Goal: Task Accomplishment & Management: Manage account settings

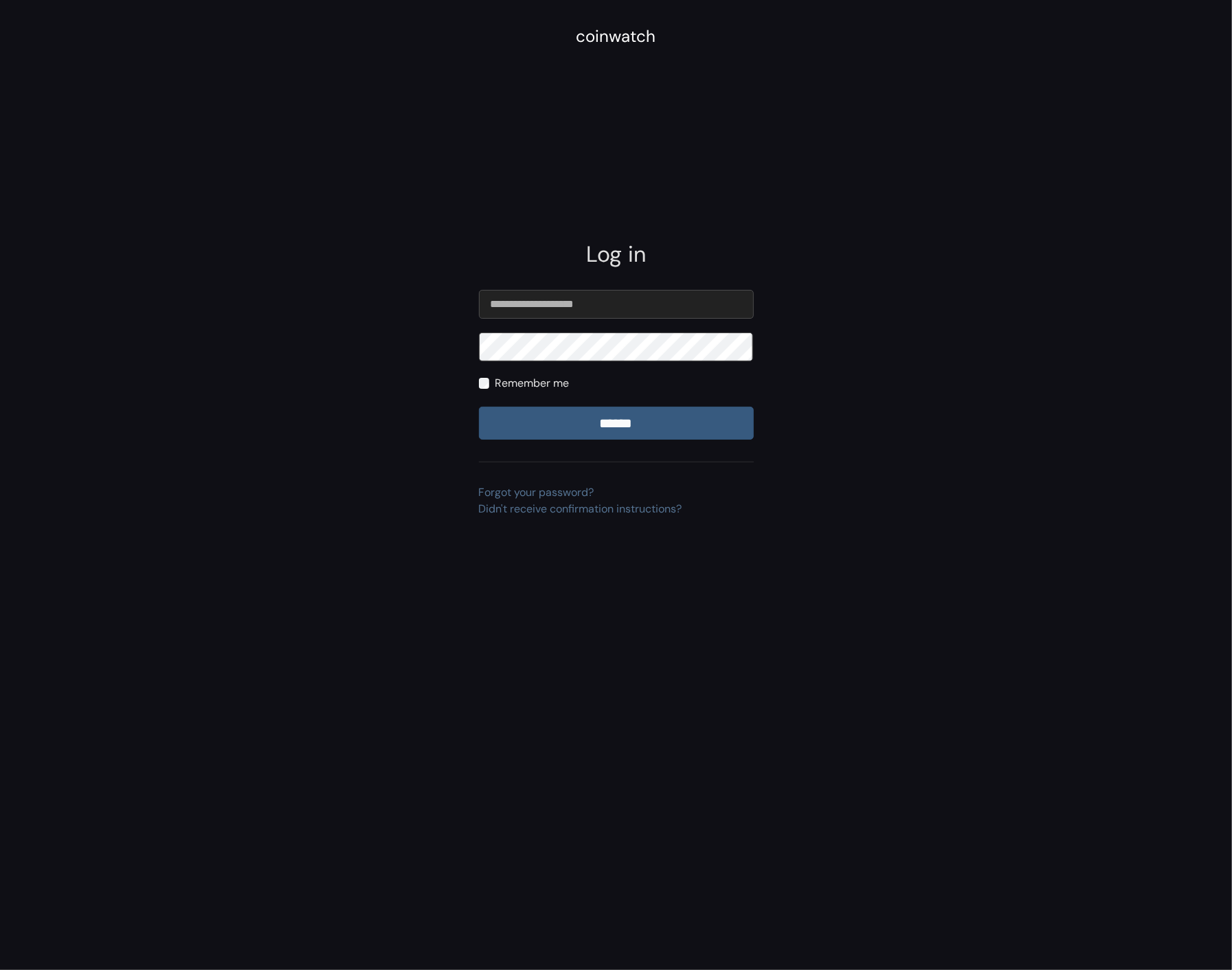
type input "**********"
click at [479, 406] on input "******" at bounding box center [616, 422] width 275 height 33
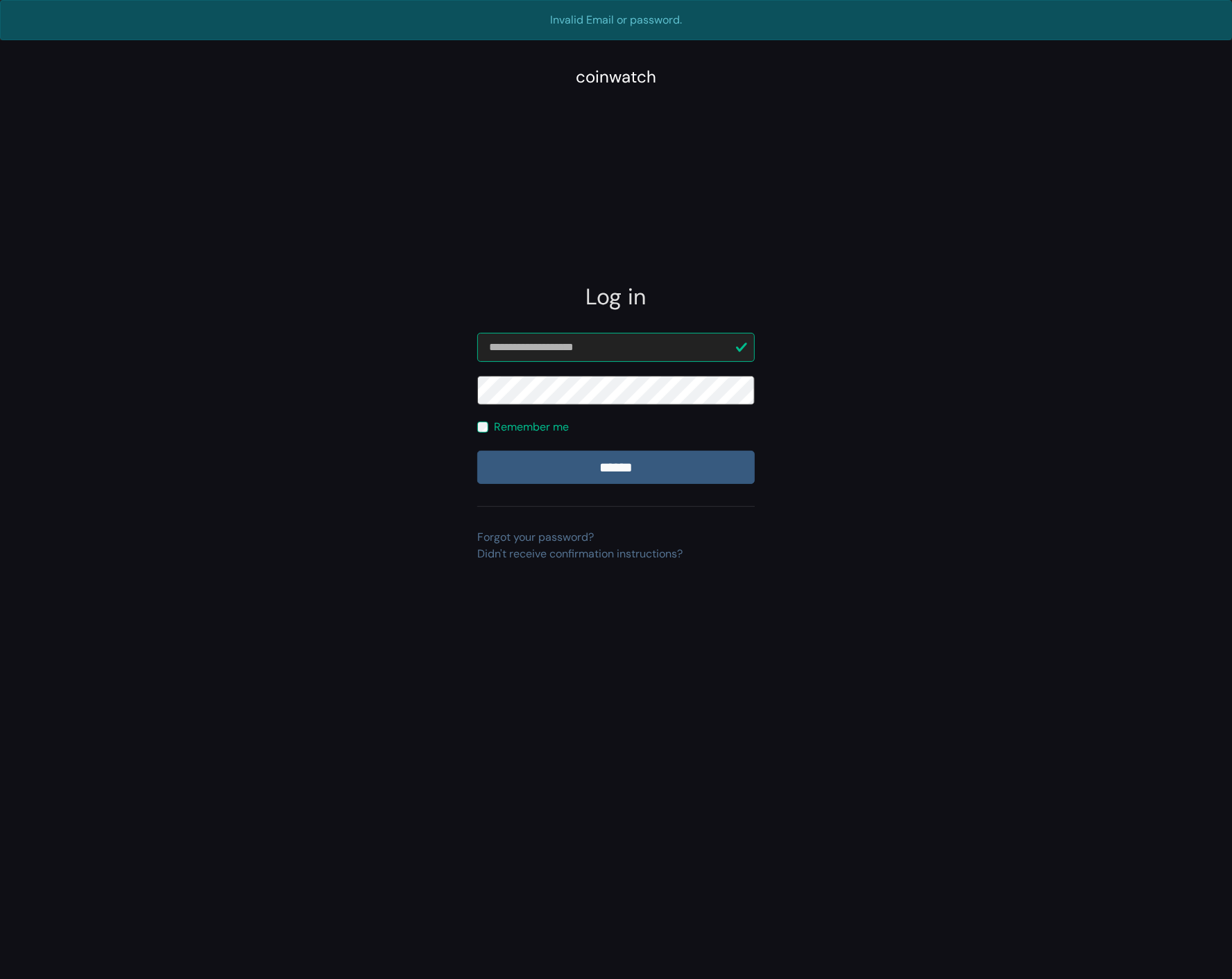
click at [477, 451] on input "******" at bounding box center [616, 467] width 278 height 33
